Goal: Transaction & Acquisition: Obtain resource

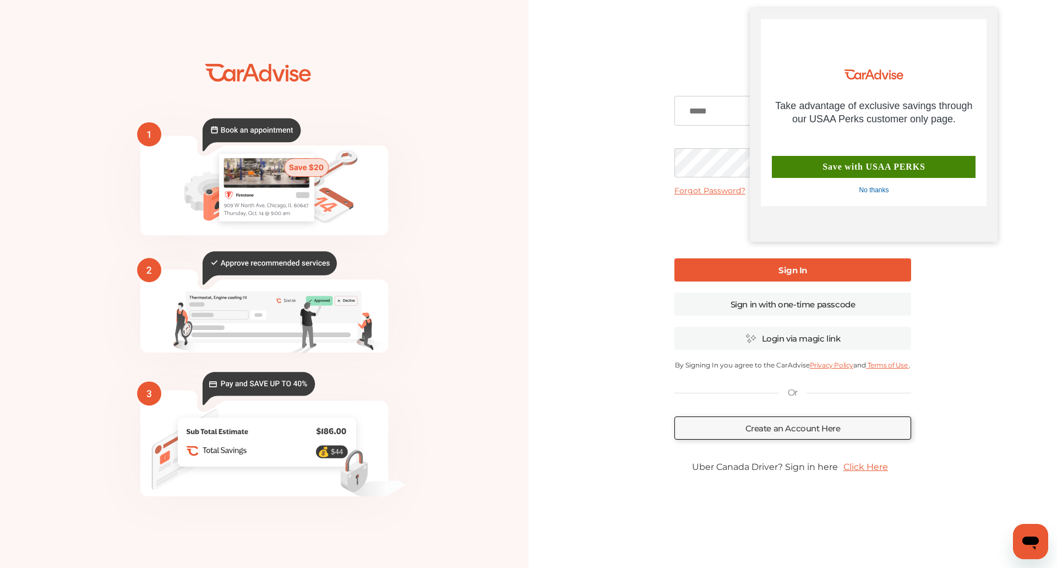
click at [880, 188] on div "No thanks" at bounding box center [874, 190] width 30 height 9
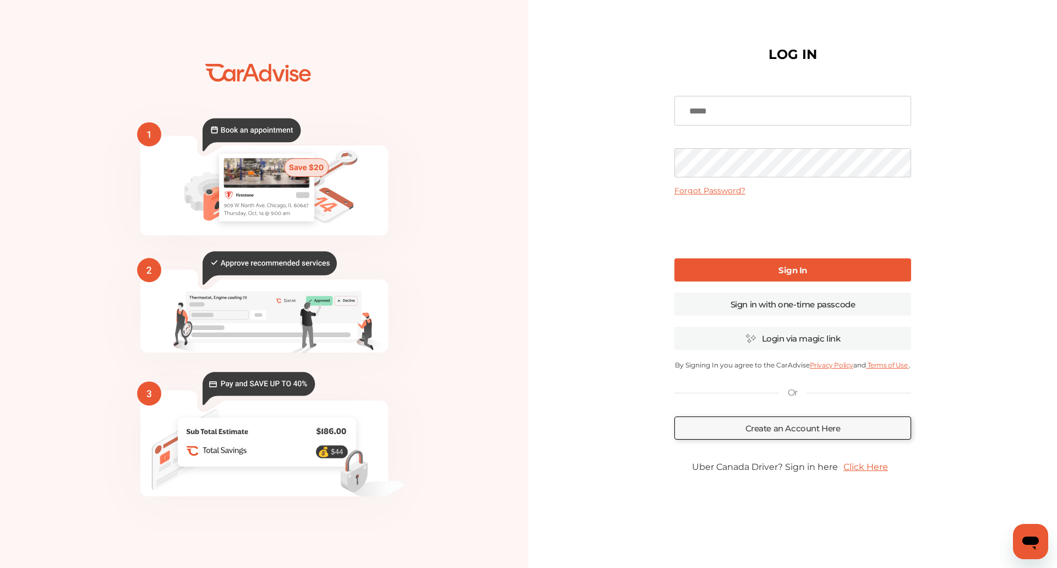
click at [741, 110] on input at bounding box center [793, 111] width 237 height 30
type input "**********"
click at [700, 190] on link "Forgot Password?" at bounding box center [710, 191] width 71 height 10
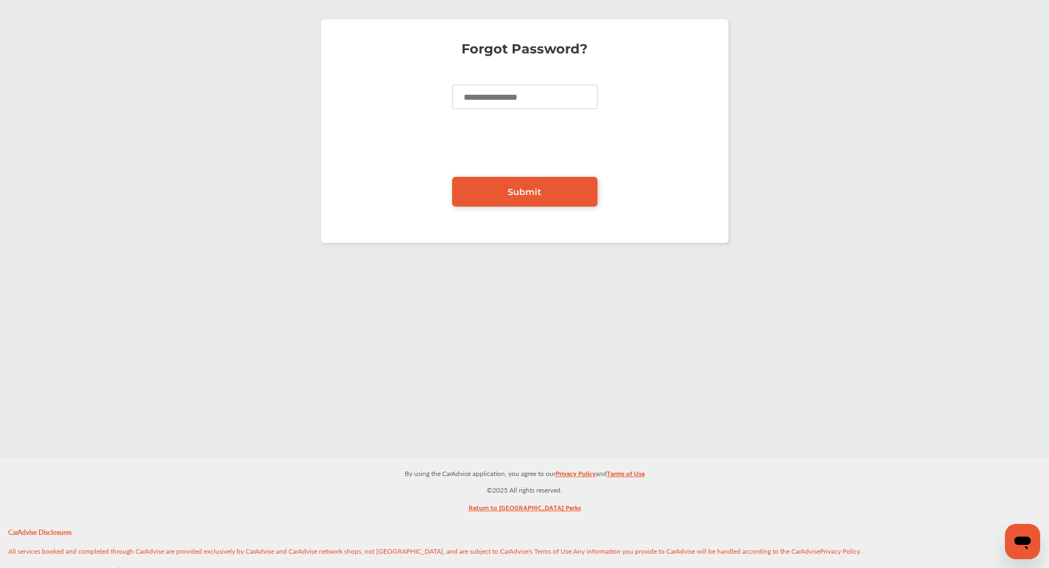
click at [476, 100] on input at bounding box center [524, 97] width 145 height 24
type input "**********"
click at [561, 187] on link "Submit" at bounding box center [524, 192] width 145 height 30
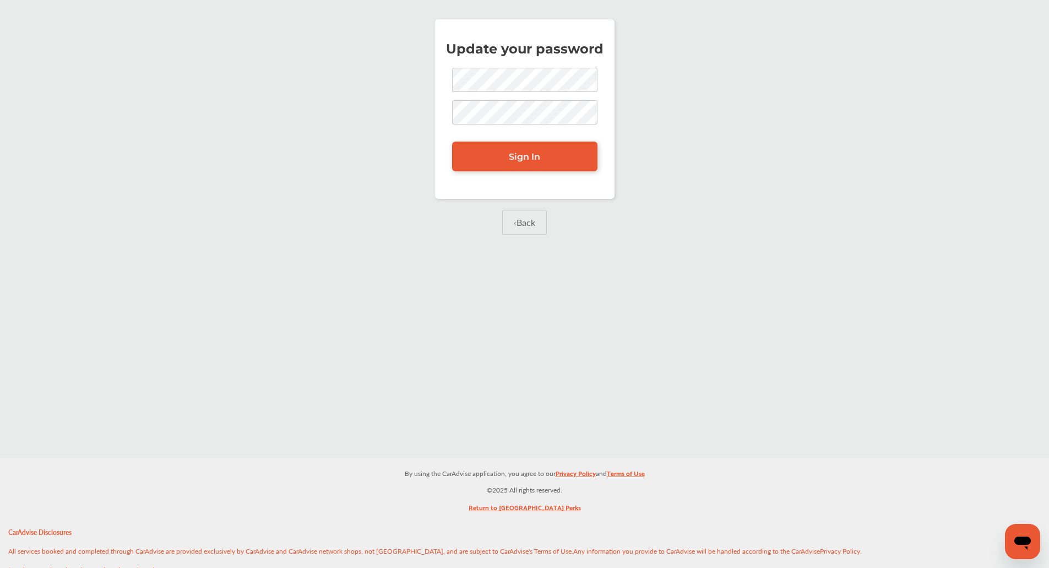
click at [894, 345] on div "Update your password Sign In ‹ Back" at bounding box center [524, 229] width 1049 height 458
click at [493, 148] on link "Sign In" at bounding box center [524, 157] width 145 height 30
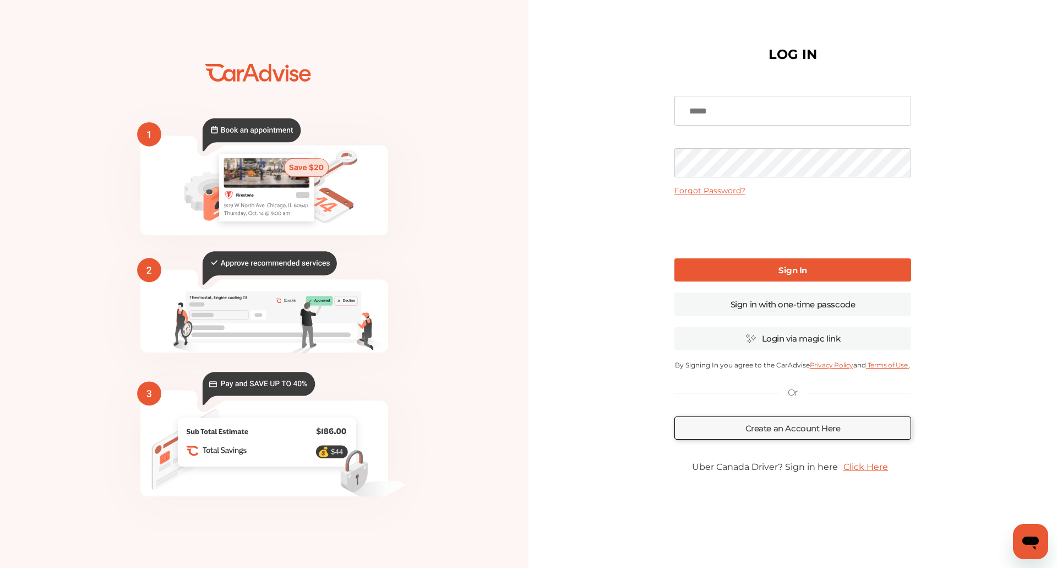
click at [717, 110] on input at bounding box center [793, 111] width 237 height 30
type input "**********"
click at [741, 269] on link "Sign In" at bounding box center [793, 269] width 237 height 23
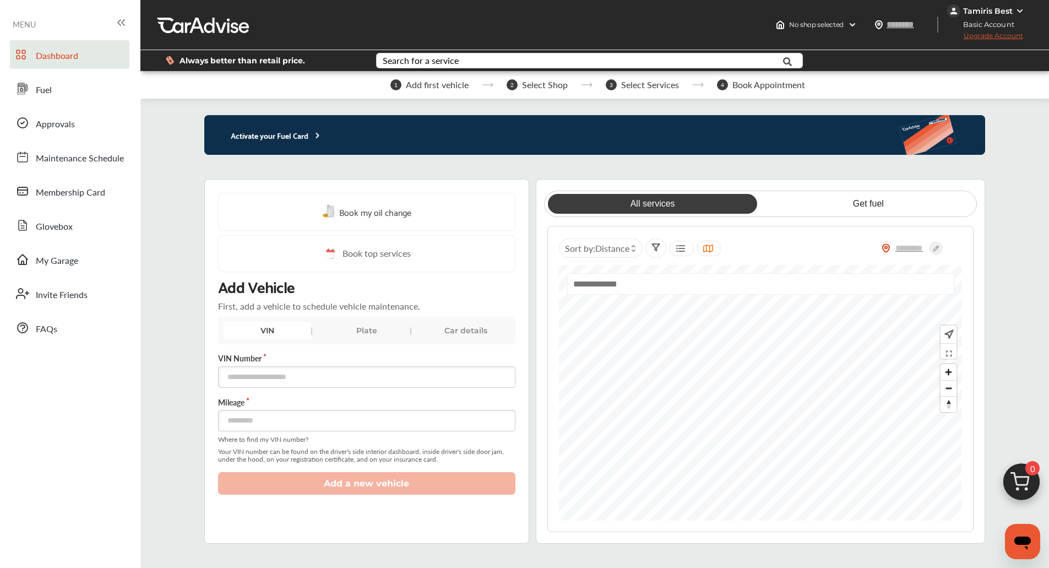
click at [368, 333] on div "Plate" at bounding box center [367, 331] width 88 height 18
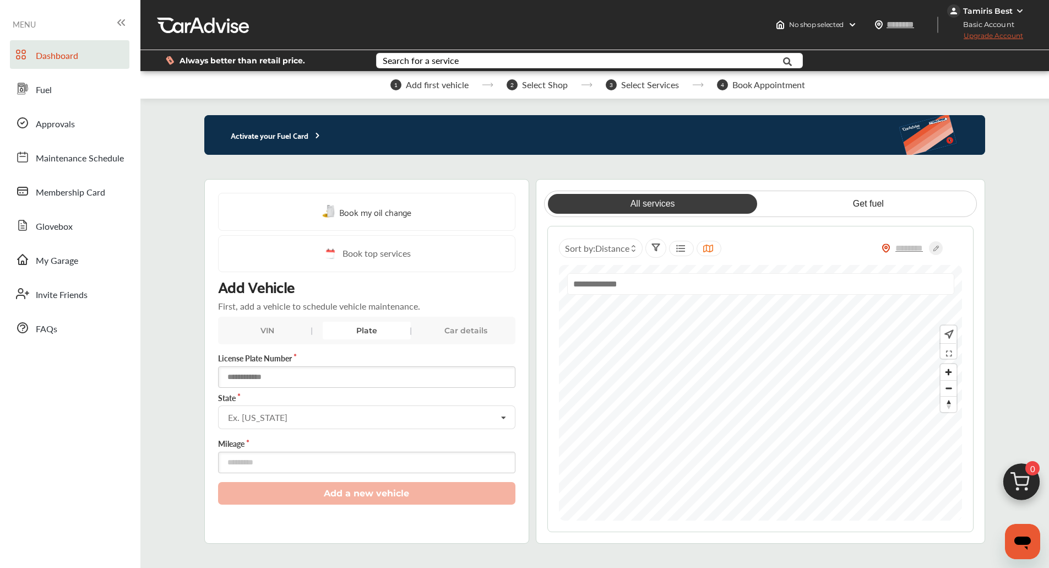
click at [344, 377] on input "text" at bounding box center [366, 376] width 297 height 21
type input "*******"
click at [324, 420] on input "text" at bounding box center [367, 416] width 296 height 21
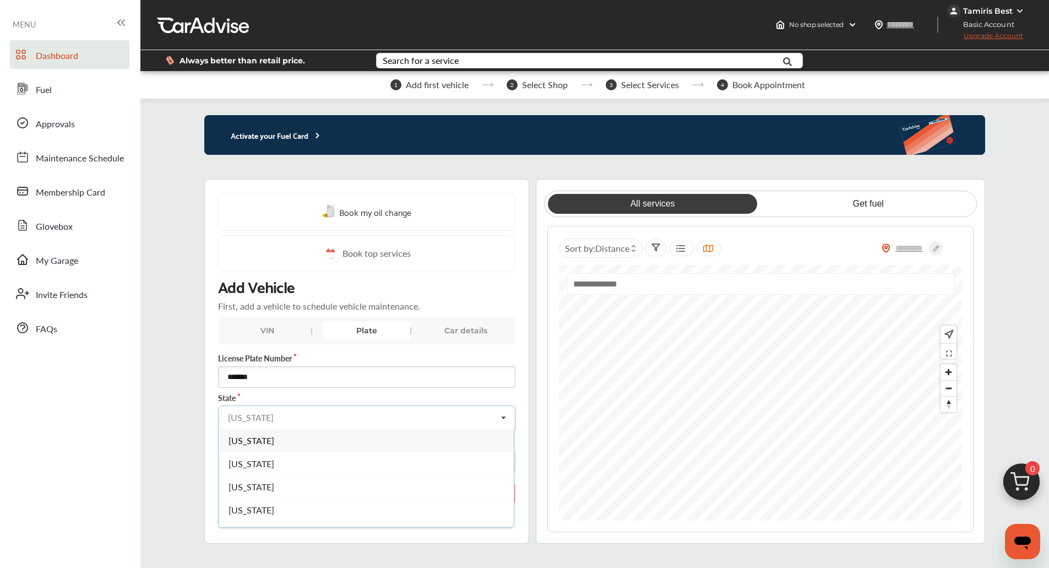
type input "**"
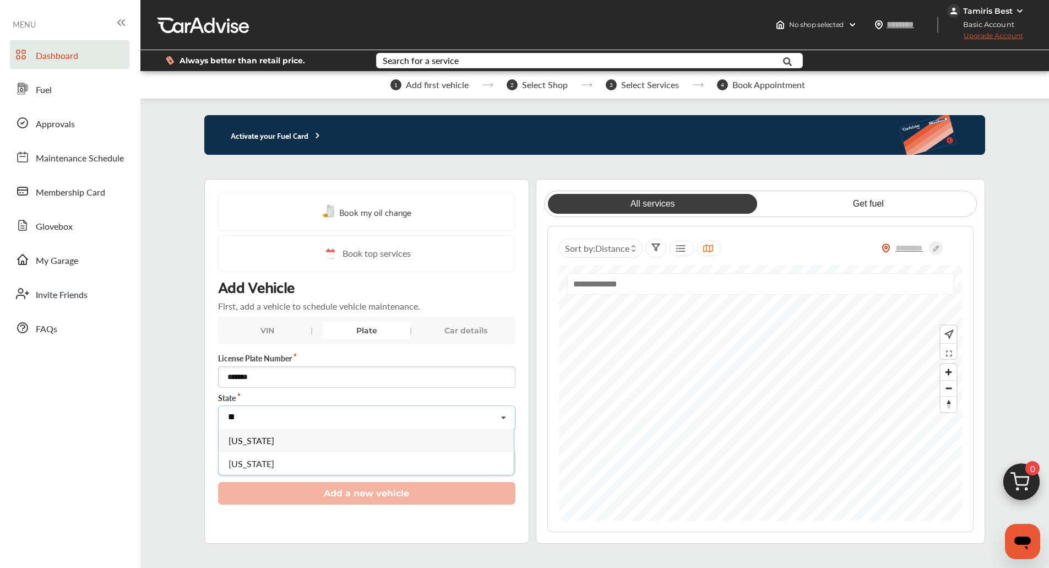
click at [276, 421] on input "**" at bounding box center [367, 416] width 296 height 21
drag, startPoint x: 464, startPoint y: 423, endPoint x: 476, endPoint y: 422, distance: 12.7
click at [464, 423] on input "text" at bounding box center [367, 416] width 296 height 21
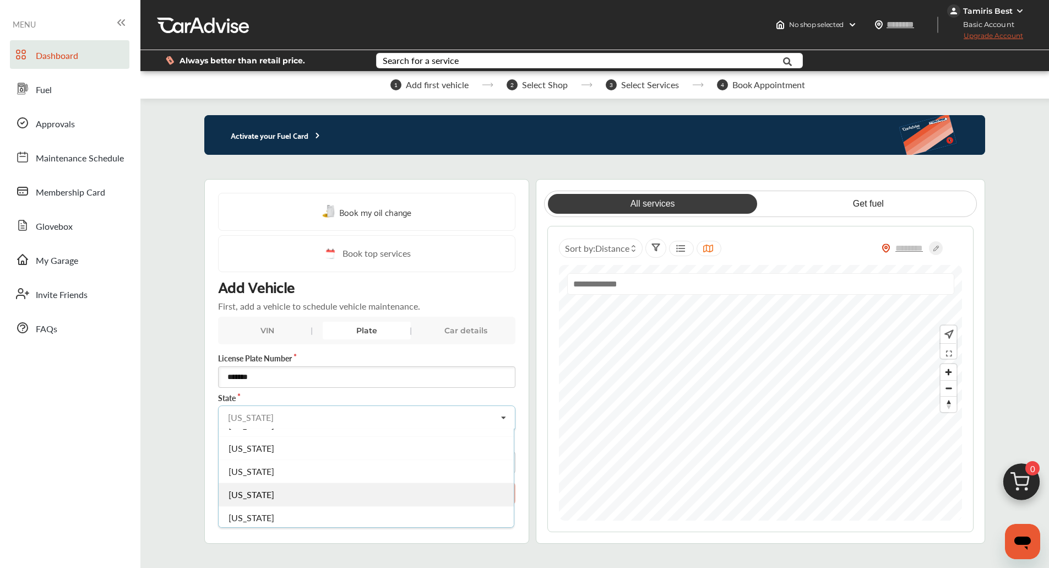
scroll to position [1184, 0]
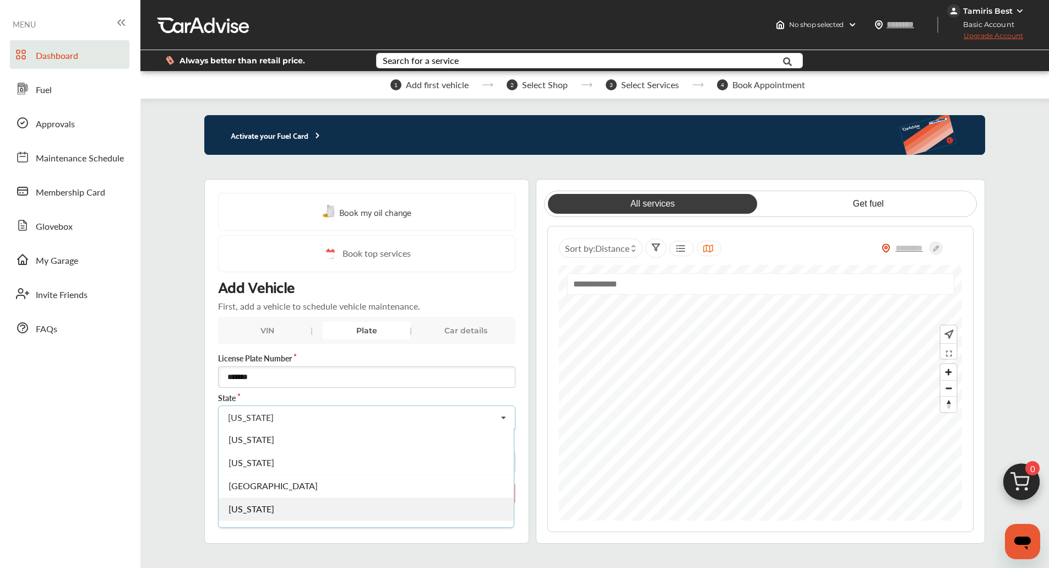
click at [426, 498] on div "[US_STATE]" at bounding box center [366, 508] width 295 height 23
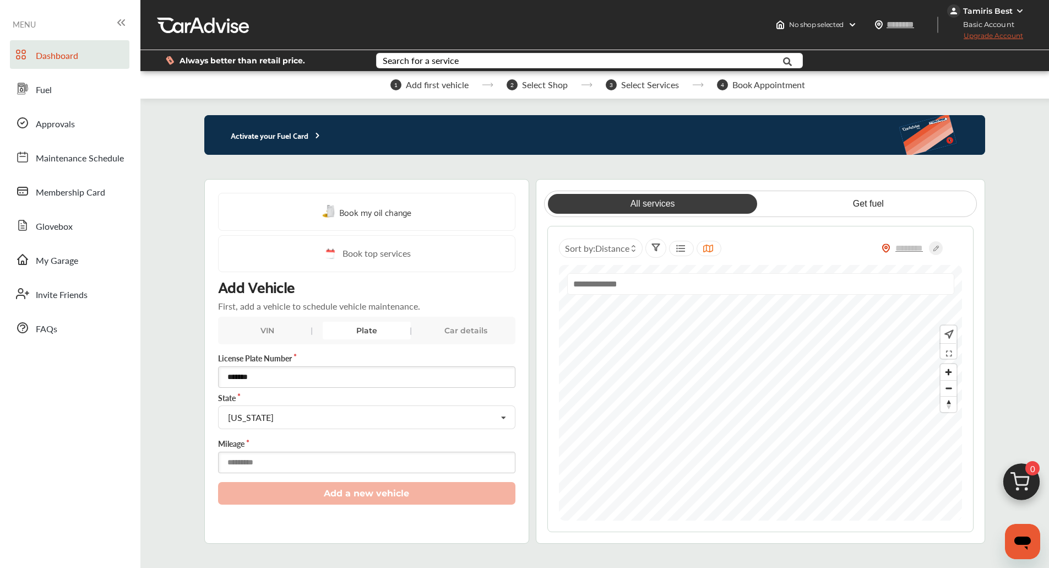
click at [384, 459] on input "number" at bounding box center [366, 462] width 297 height 21
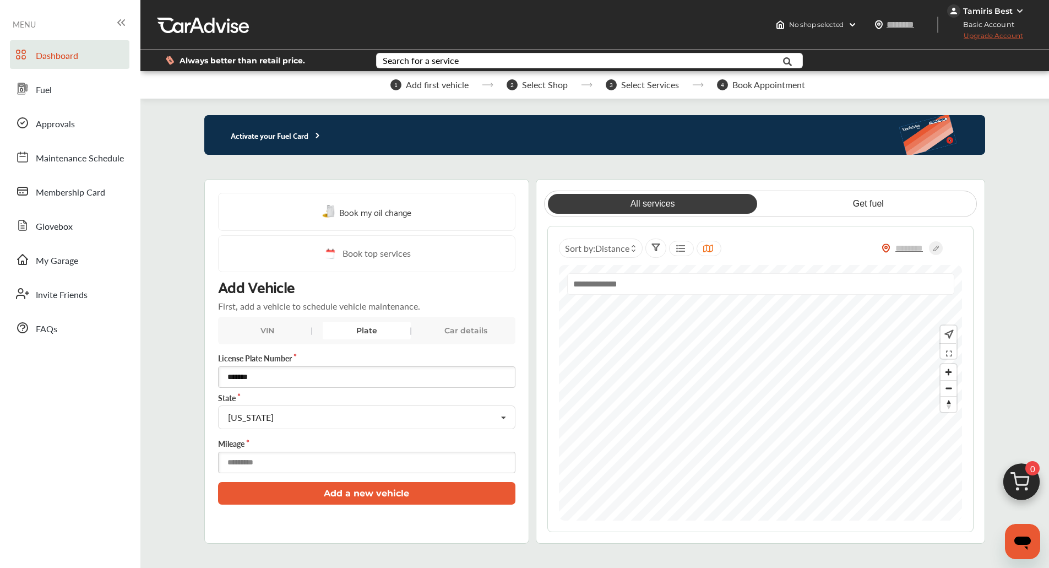
type input "*****"
click at [375, 496] on button "Add a new vehicle" at bounding box center [366, 493] width 297 height 23
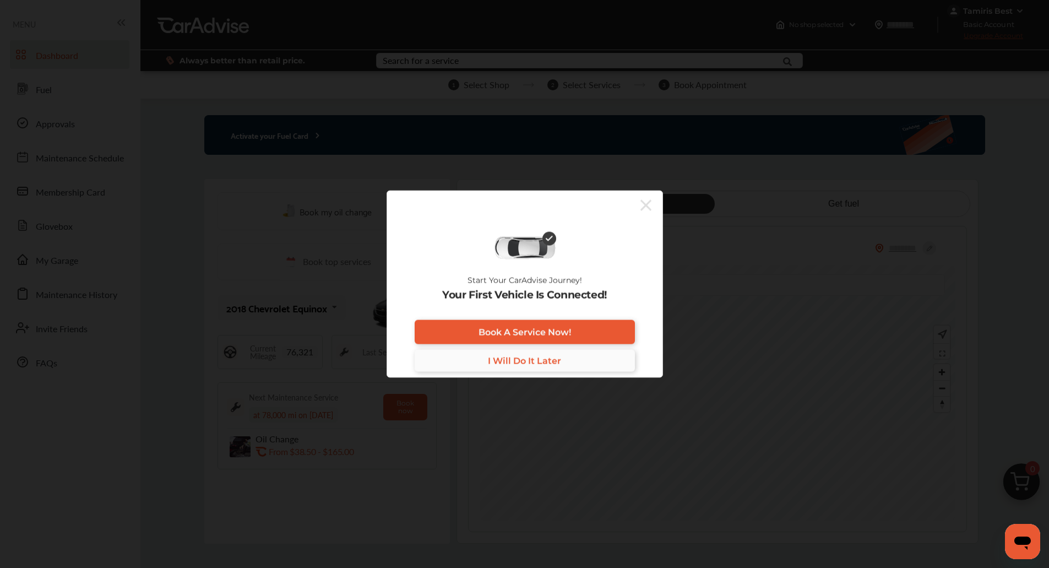
click at [513, 367] on link "I Will Do It Later" at bounding box center [525, 361] width 220 height 22
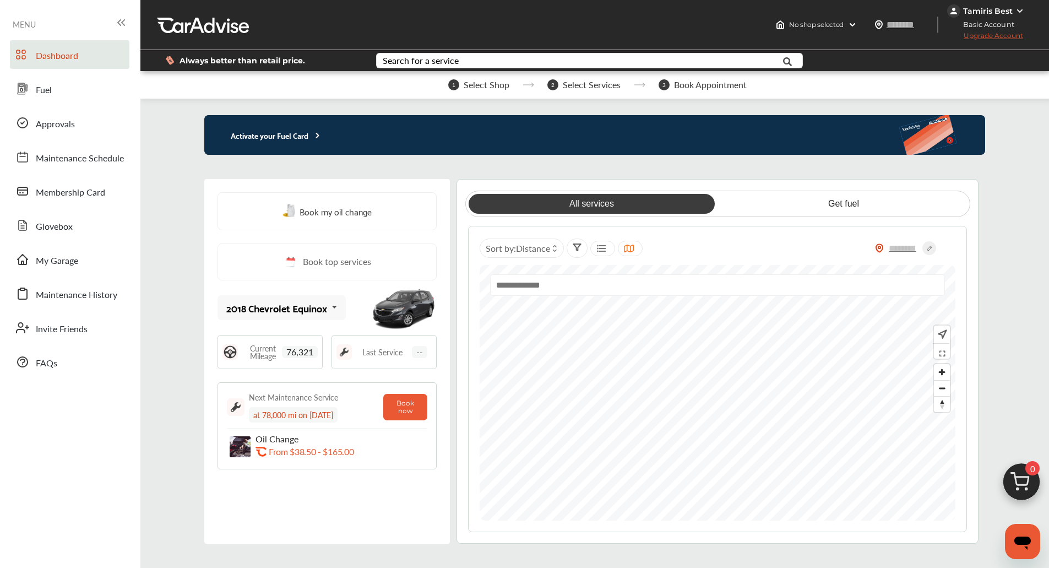
click at [244, 138] on p "Activate your Fuel Card" at bounding box center [263, 135] width 118 height 13
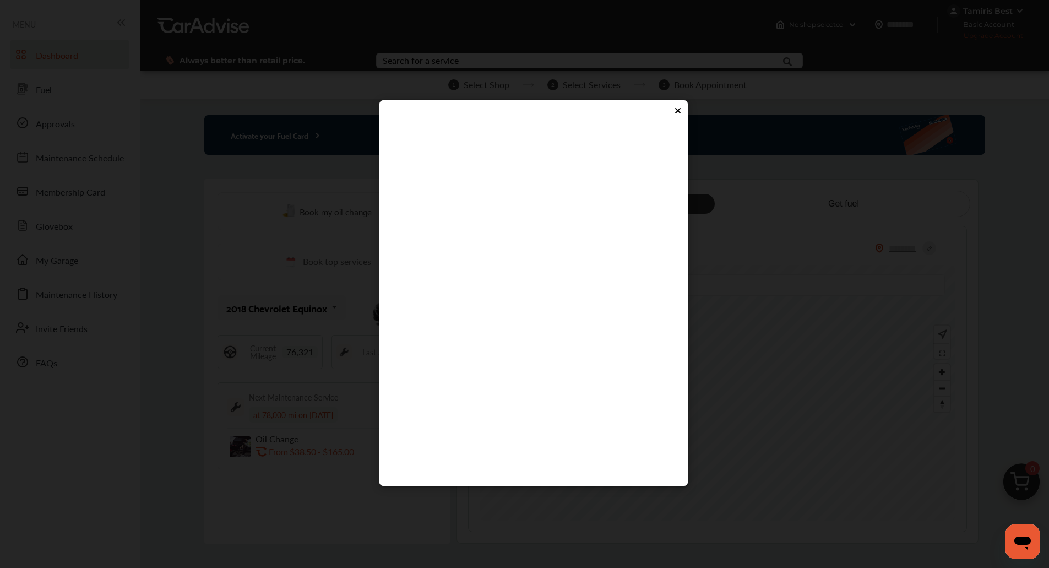
click at [487, 326] on flutter-view at bounding box center [533, 294] width 286 height 330
type input "****"
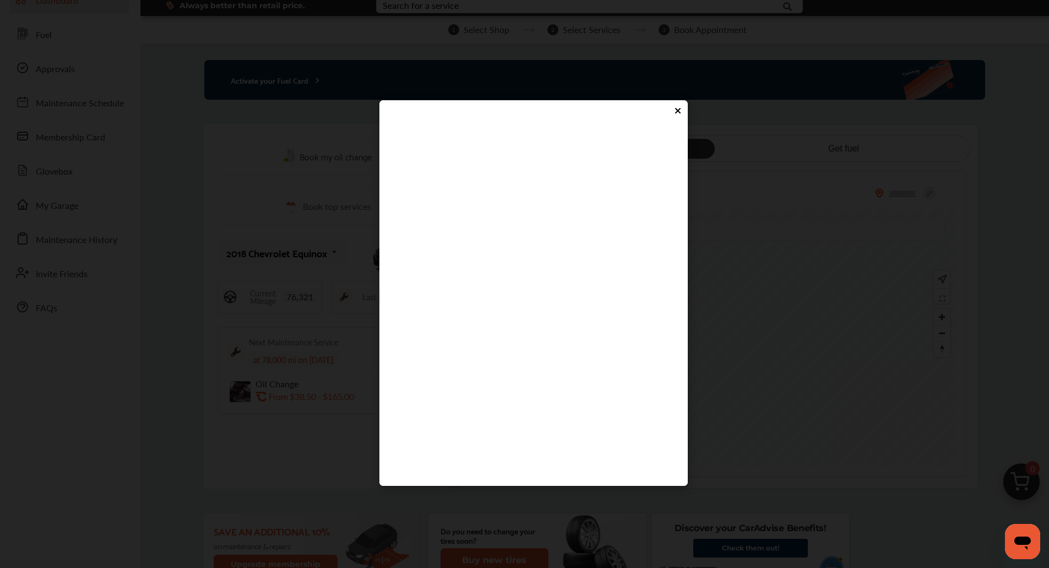
click at [526, 361] on flutter-view "****" at bounding box center [533, 294] width 286 height 330
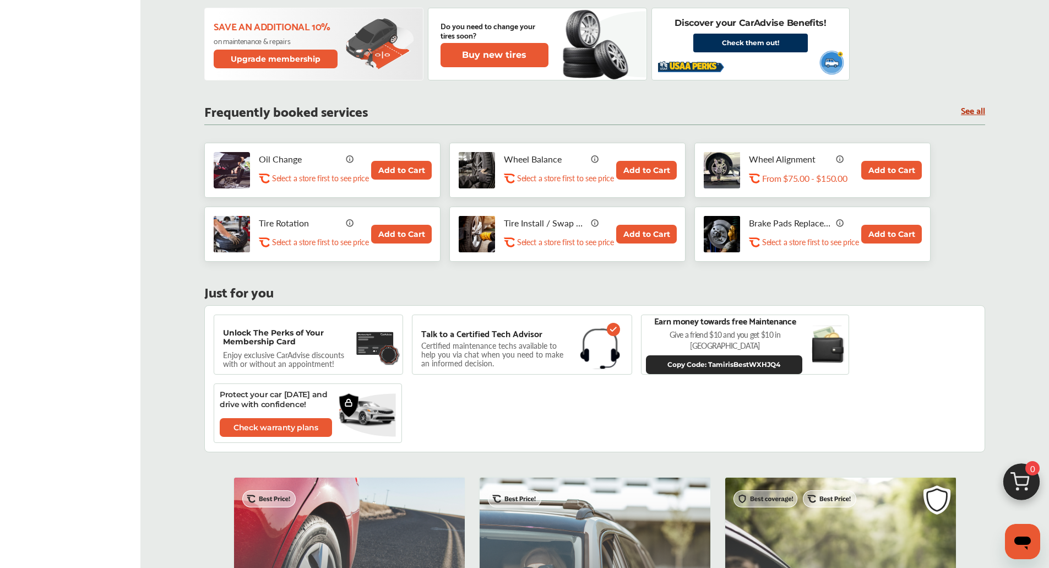
scroll to position [496, 0]
click at [318, 351] on p "Enjoy exclusive CarAdvise discounts with or without an appointment!" at bounding box center [289, 360] width 132 height 18
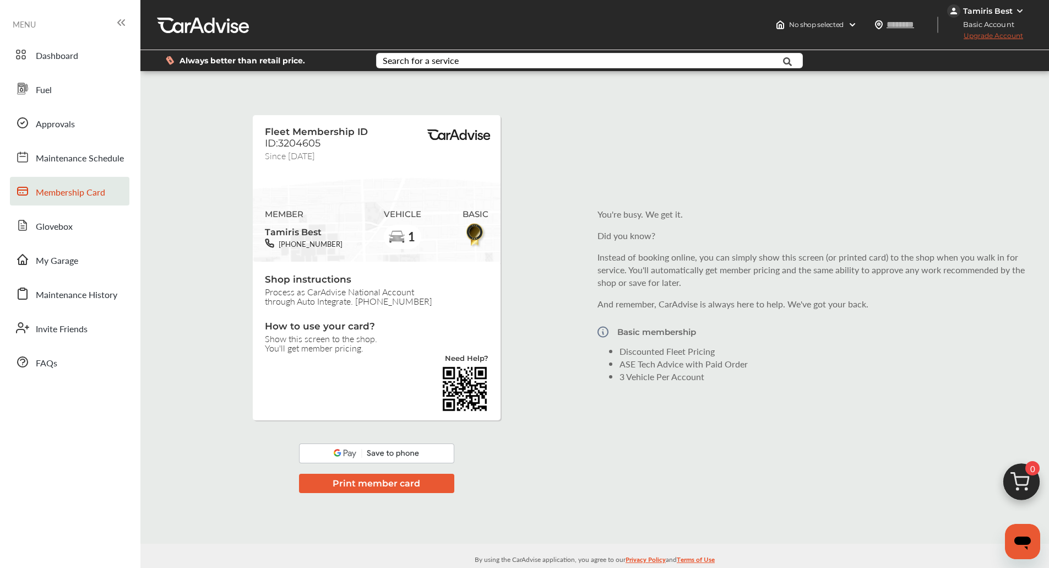
click at [403, 447] on img at bounding box center [376, 453] width 155 height 20
click at [234, 383] on div "Fleet Membership ID ID:3204605 Since [DATE] MEMBER Tamiris Best [PHONE_NUMBER] …" at bounding box center [594, 294] width 903 height 431
click at [83, 132] on link "Approvals" at bounding box center [69, 122] width 119 height 29
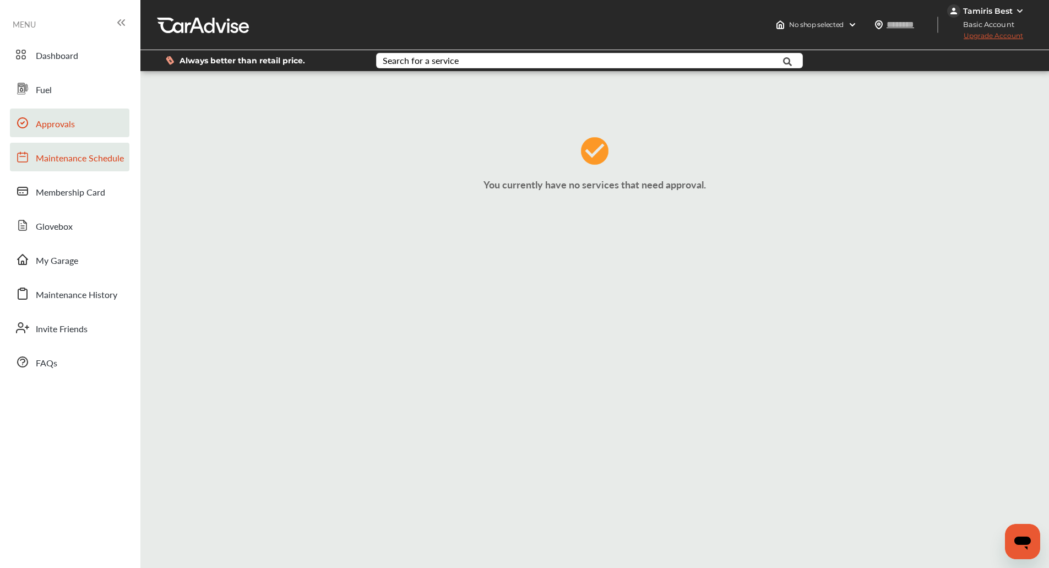
click at [89, 164] on span "Maintenance Schedule" at bounding box center [80, 158] width 88 height 14
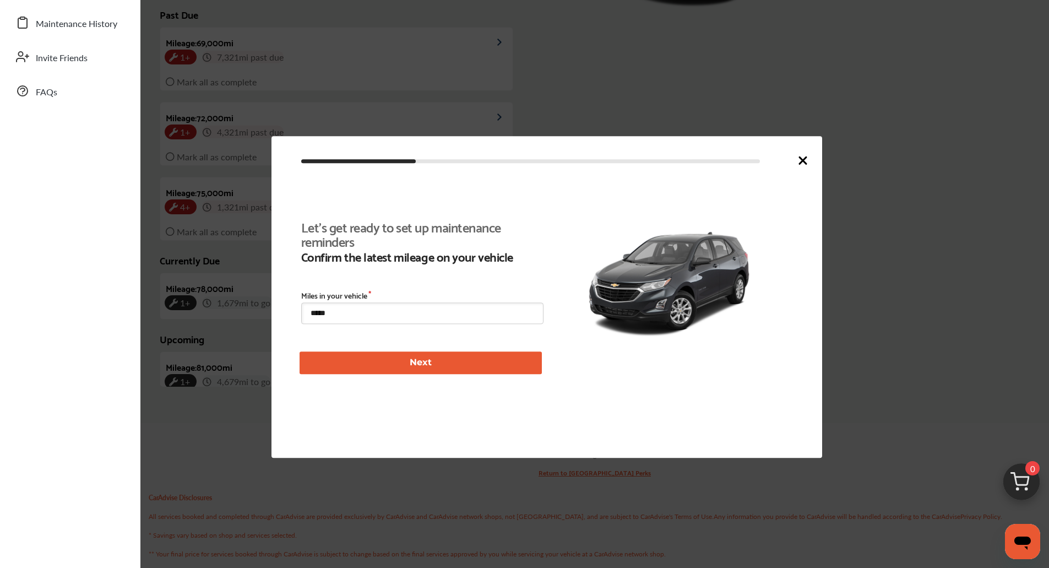
scroll to position [254, 0]
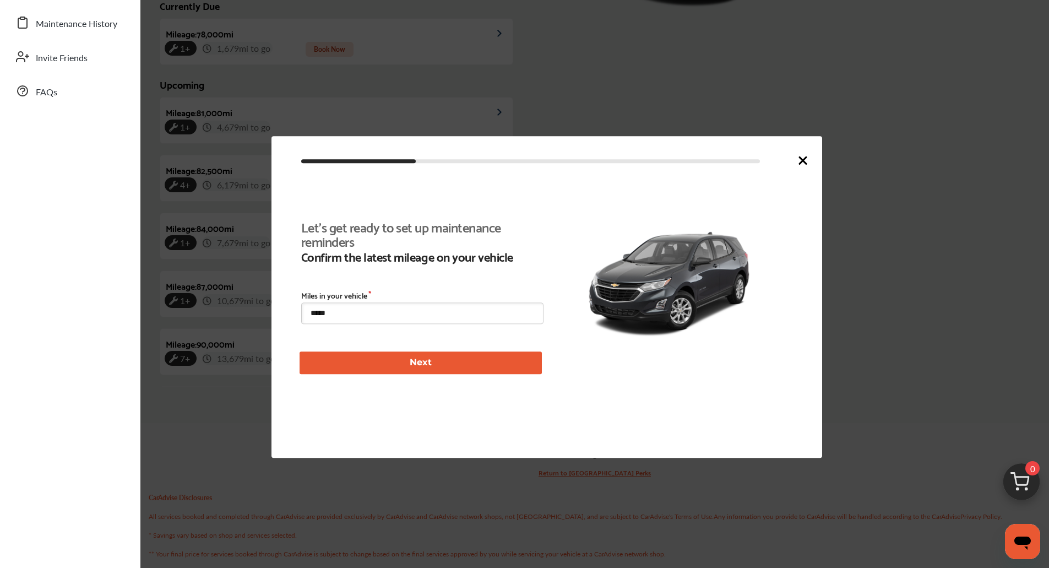
click at [380, 364] on button "Next" at bounding box center [421, 362] width 242 height 23
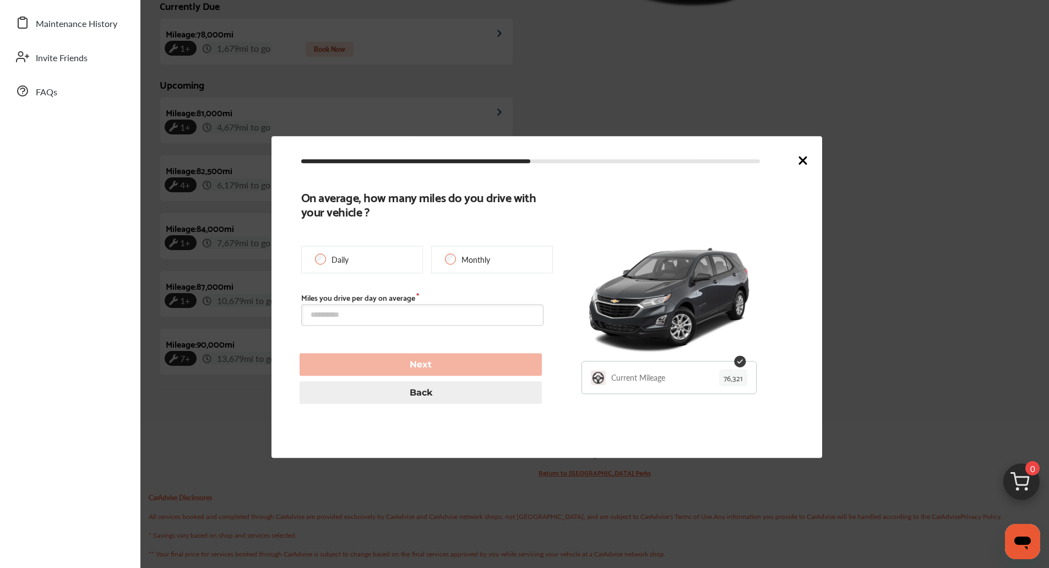
click at [806, 157] on icon at bounding box center [803, 160] width 7 height 7
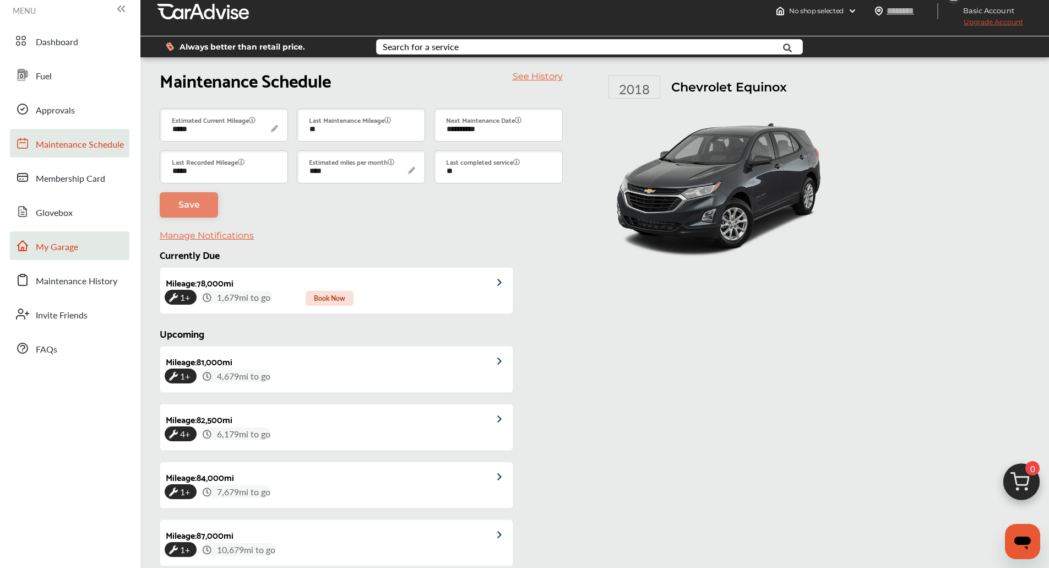
scroll to position [0, 0]
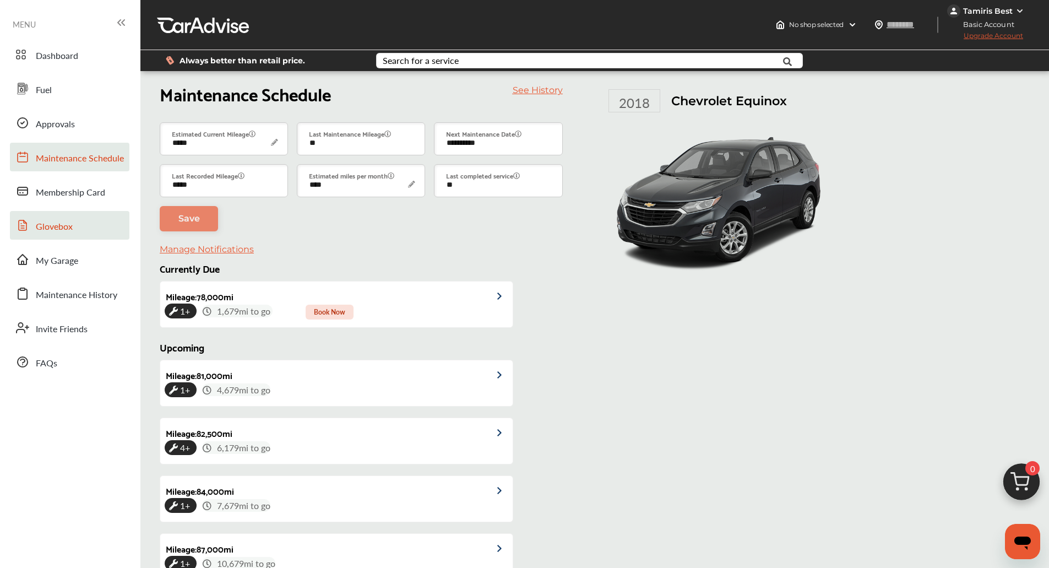
click at [60, 218] on link "Glovebox" at bounding box center [69, 225] width 119 height 29
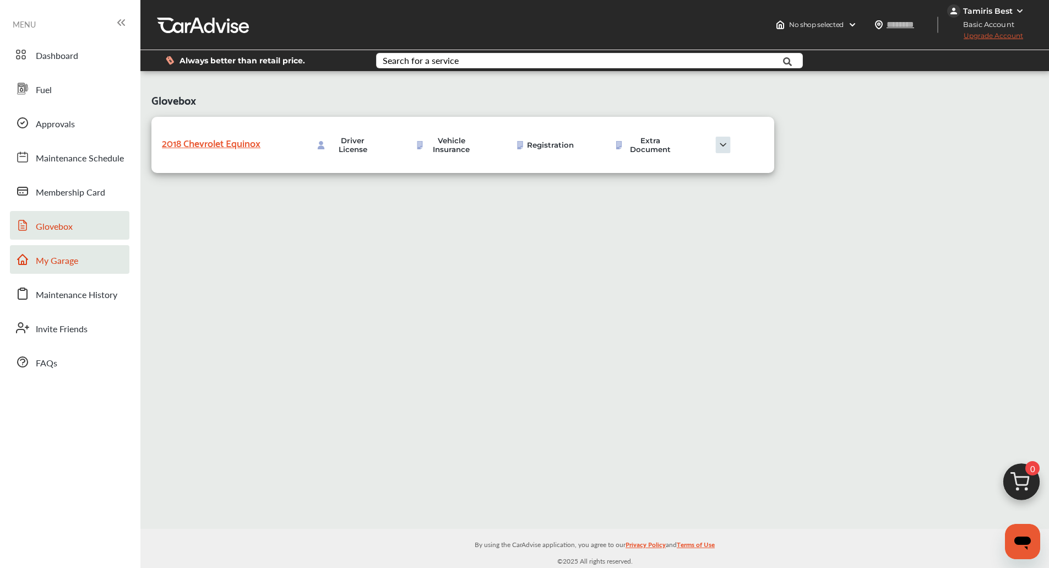
click at [89, 256] on link "My Garage" at bounding box center [69, 259] width 119 height 29
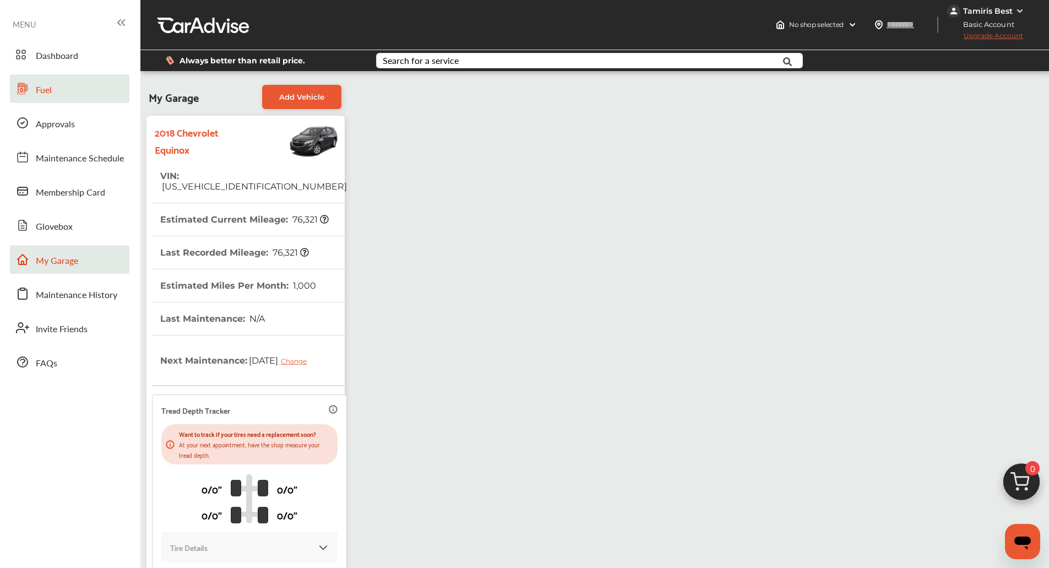
click at [42, 95] on span "Fuel" at bounding box center [44, 90] width 16 height 14
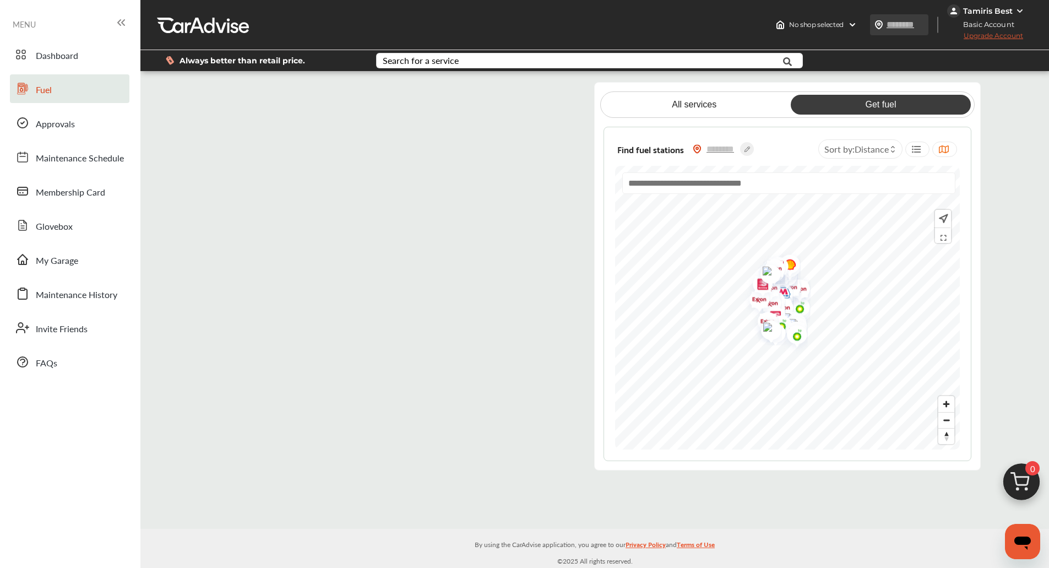
click at [882, 28] on img at bounding box center [878, 24] width 9 height 9
click at [887, 21] on input "text" at bounding box center [911, 25] width 51 height 12
type input "*****"
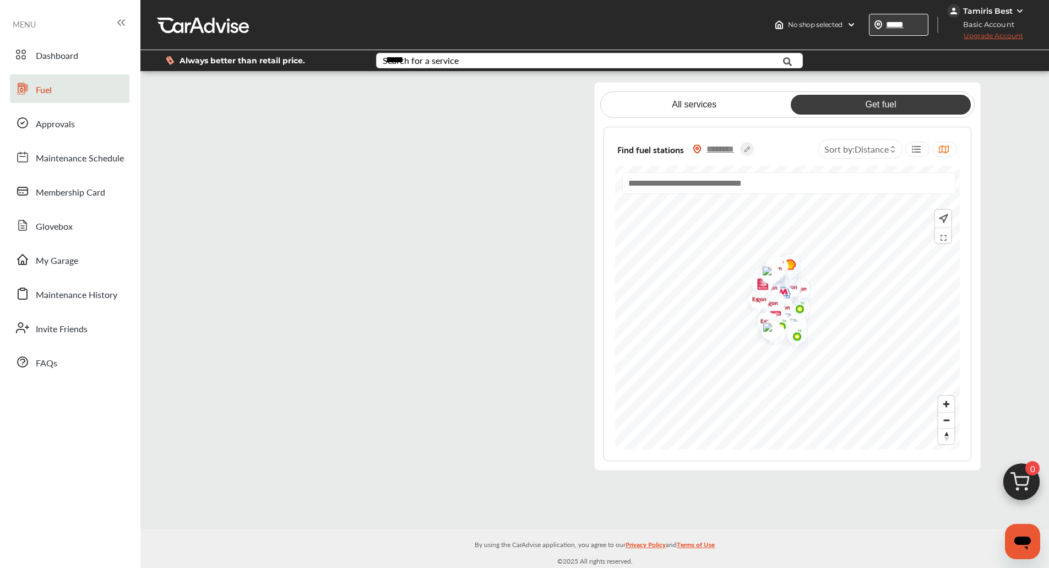
type input "*****"
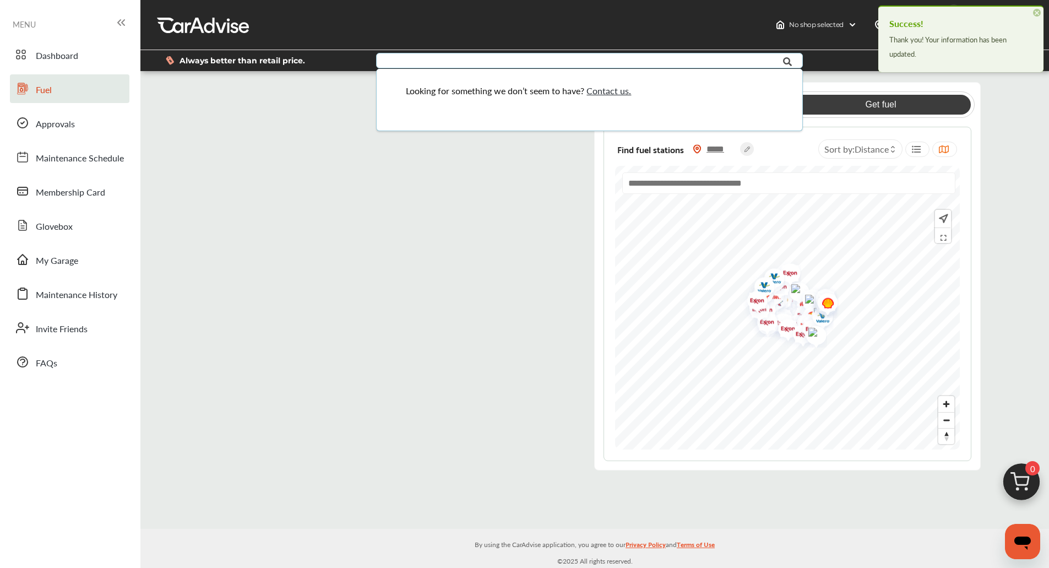
click at [992, 157] on div "All services Get fuel Find fuel stations ***** Sort by : Distance" at bounding box center [594, 276] width 909 height 388
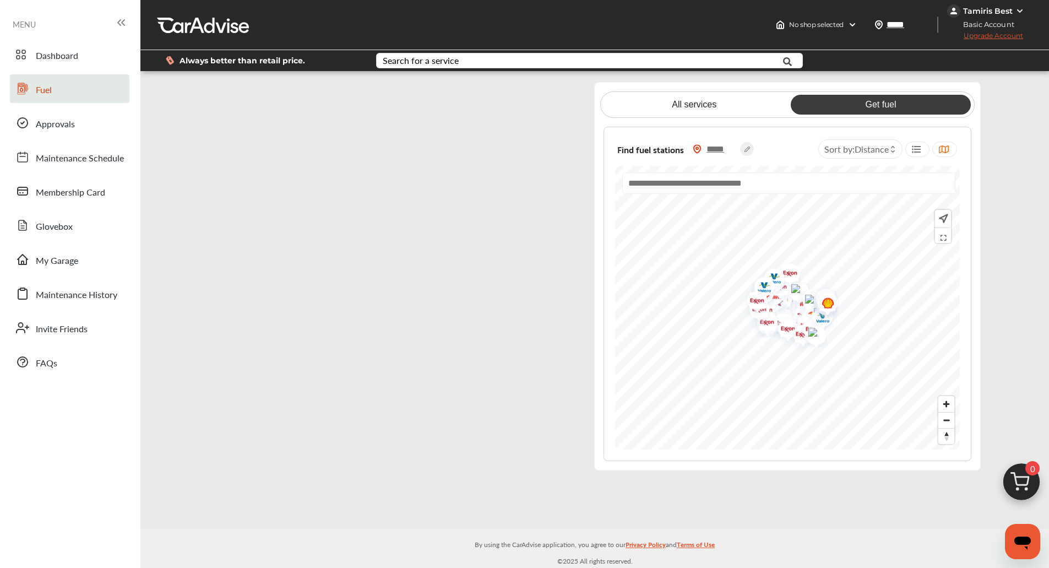
click at [1030, 166] on div "All services Get fuel Find fuel stations ***** Sort by : Distance" at bounding box center [594, 276] width 909 height 388
click at [946, 405] on span "Zoom in" at bounding box center [946, 404] width 16 height 16
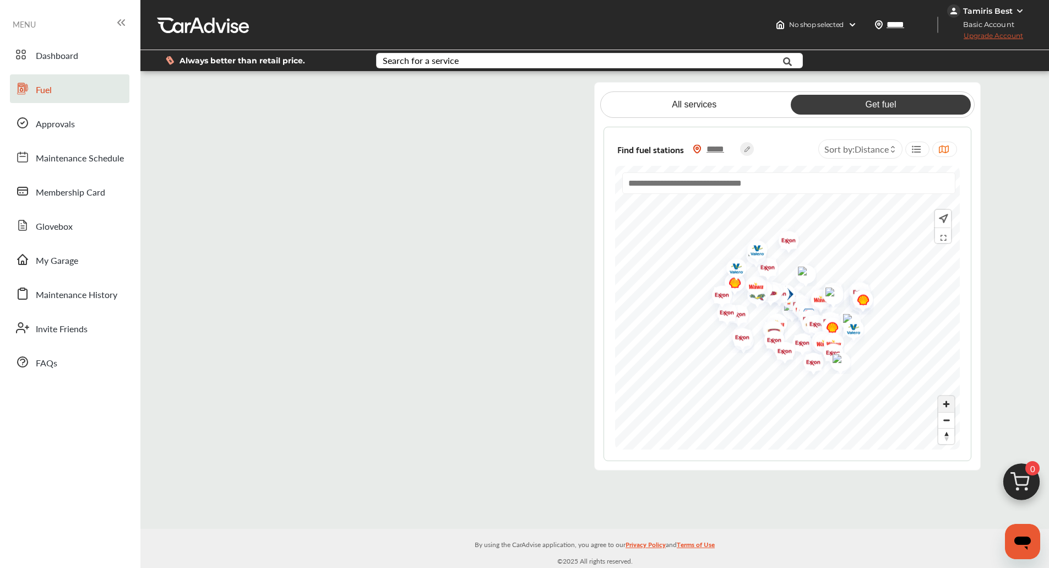
click at [946, 405] on span "Zoom in" at bounding box center [946, 404] width 16 height 16
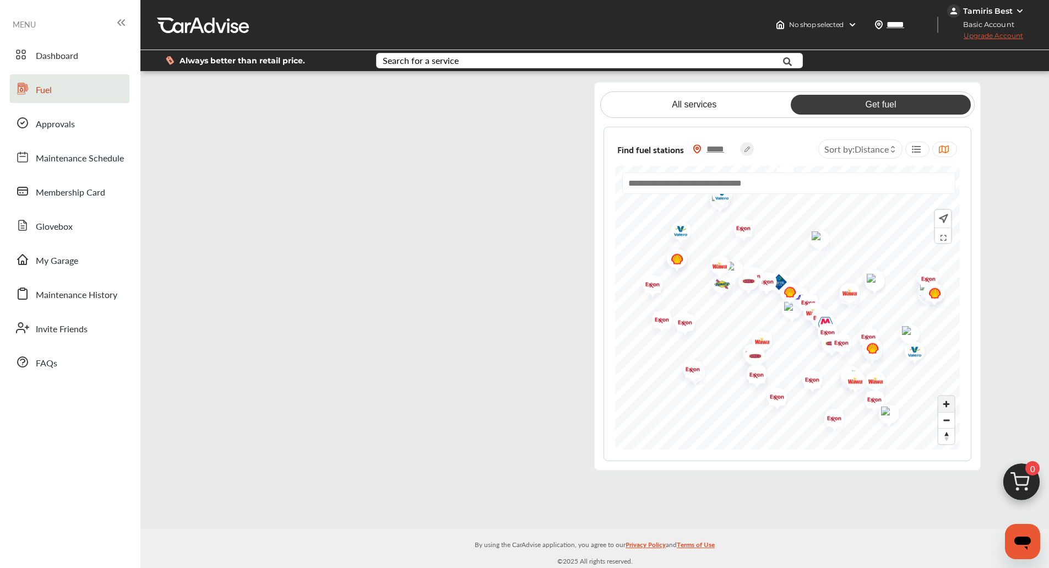
click at [946, 405] on span "Zoom in" at bounding box center [946, 404] width 16 height 16
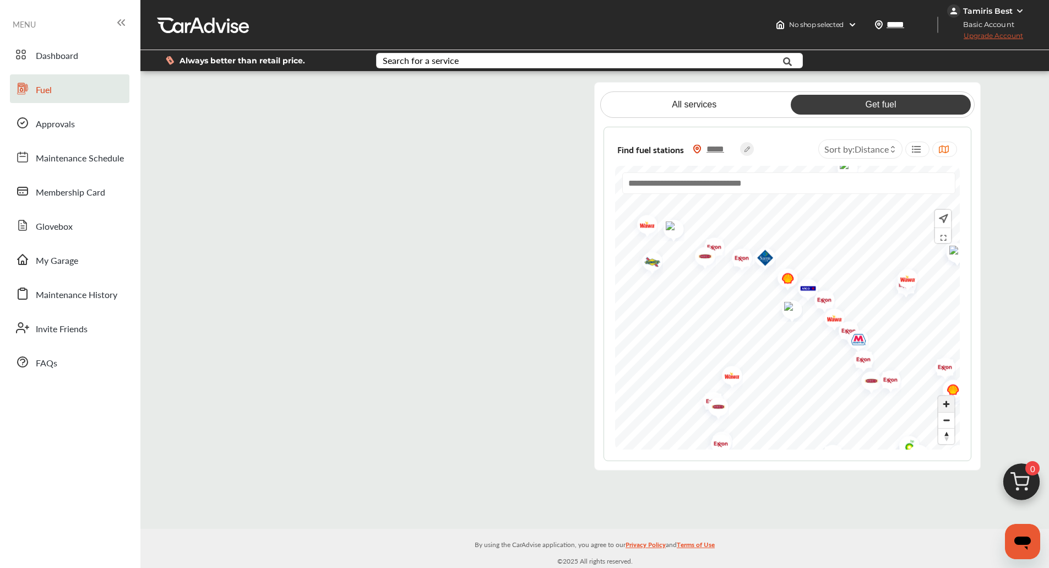
click at [946, 405] on span "Zoom in" at bounding box center [946, 404] width 16 height 16
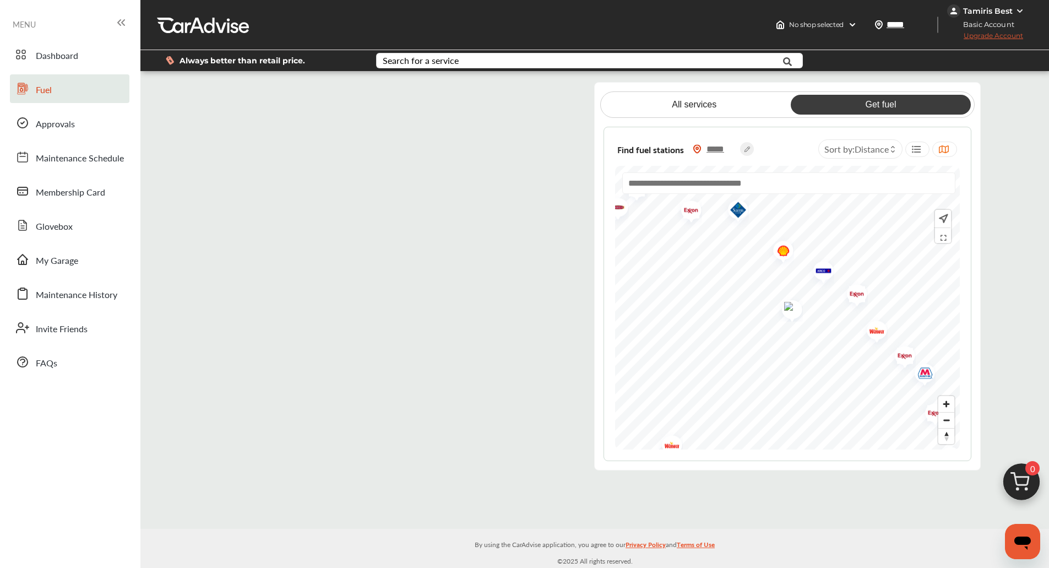
click at [821, 275] on img "Map marker" at bounding box center [819, 272] width 29 height 35
click at [948, 401] on span "Zoom in" at bounding box center [946, 404] width 16 height 16
click at [948, 406] on span "Zoom in" at bounding box center [946, 404] width 16 height 16
click at [945, 405] on span "Zoom in" at bounding box center [946, 404] width 16 height 16
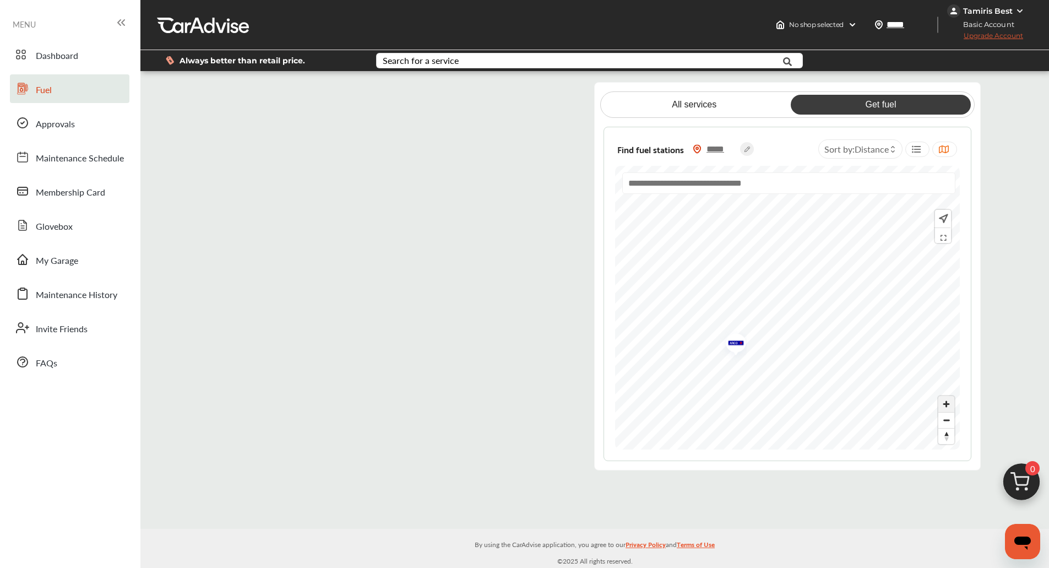
click at [945, 405] on span "Zoom in" at bounding box center [946, 404] width 16 height 16
click at [790, 300] on img "Map marker" at bounding box center [785, 298] width 29 height 35
click at [947, 421] on span "Zoom out" at bounding box center [946, 419] width 16 height 15
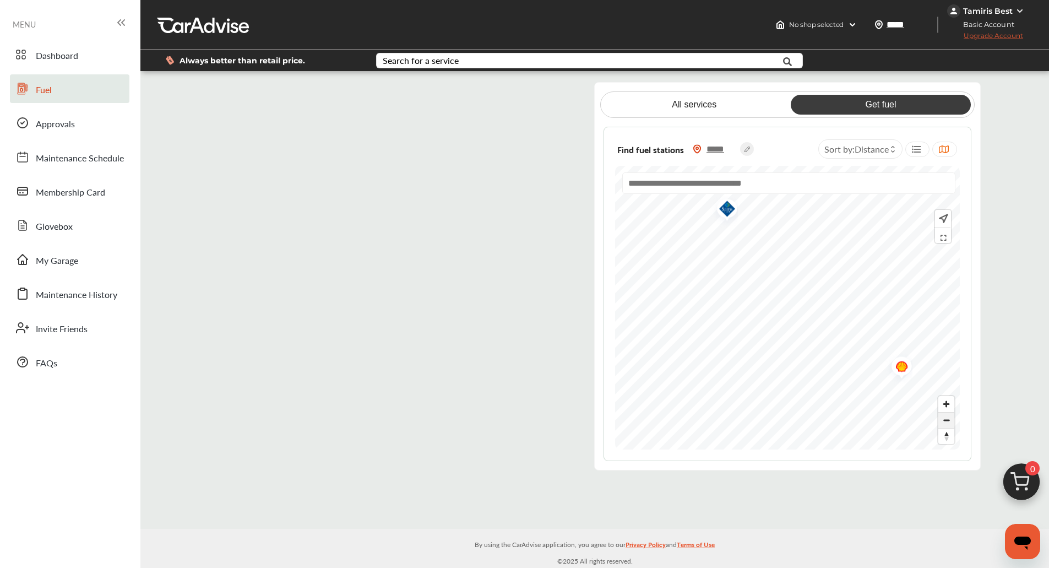
click at [945, 417] on span "Zoom out" at bounding box center [946, 419] width 16 height 15
click at [491, 94] on flutter-view at bounding box center [393, 276] width 368 height 388
click at [293, 198] on flutter-view at bounding box center [393, 276] width 368 height 388
drag, startPoint x: 95, startPoint y: 187, endPoint x: 99, endPoint y: 176, distance: 12.0
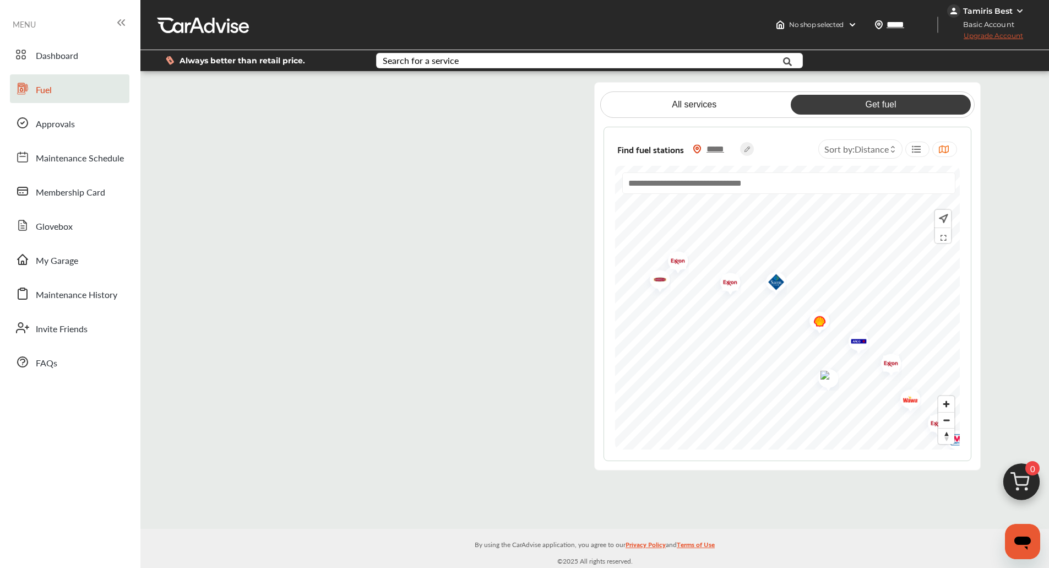
click at [95, 187] on span "Membership Card" at bounding box center [70, 193] width 69 height 14
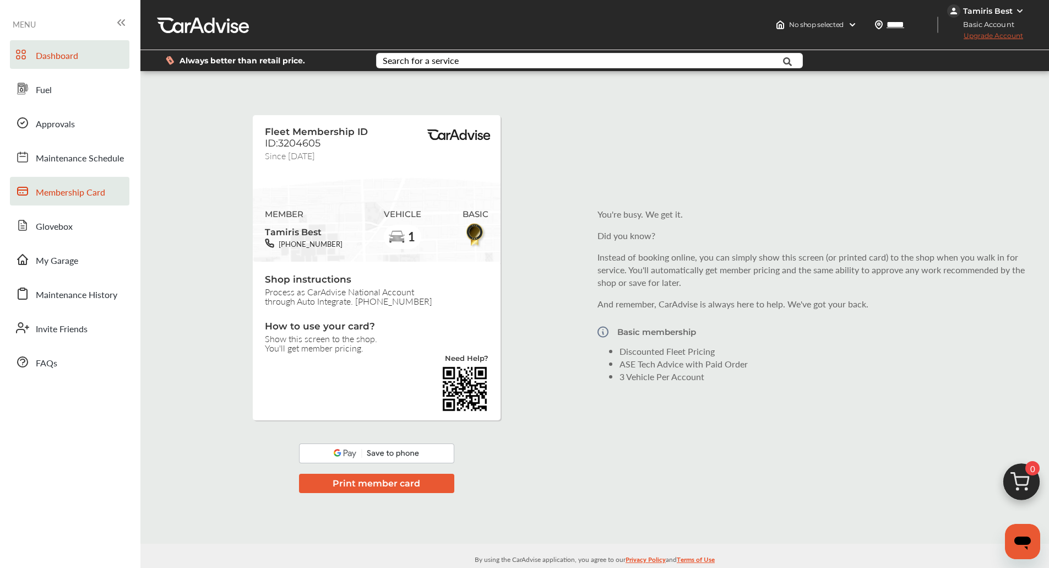
click at [55, 65] on link "Dashboard" at bounding box center [69, 54] width 119 height 29
